Goal: Find specific page/section: Find specific page/section

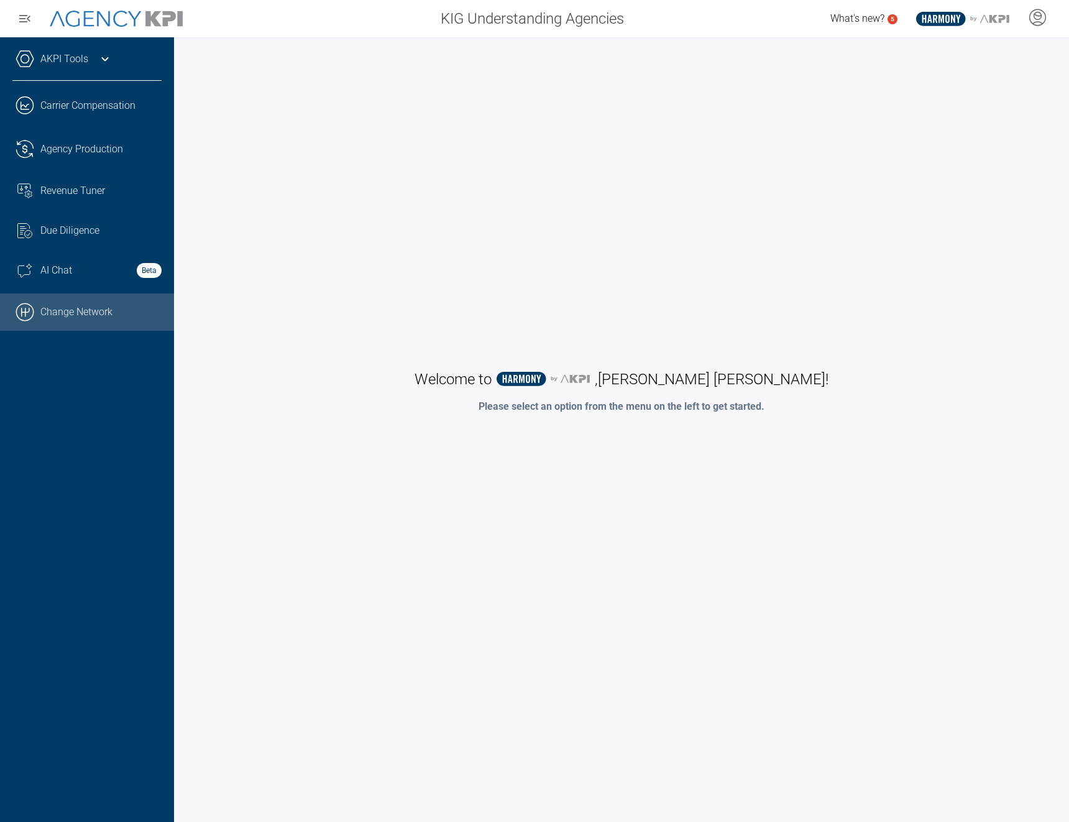
click at [43, 305] on link ".cls-1{fill:none;stroke:#000;stroke-linecap:round;stroke-linejoin:round;stroke-…" at bounding box center [87, 311] width 174 height 37
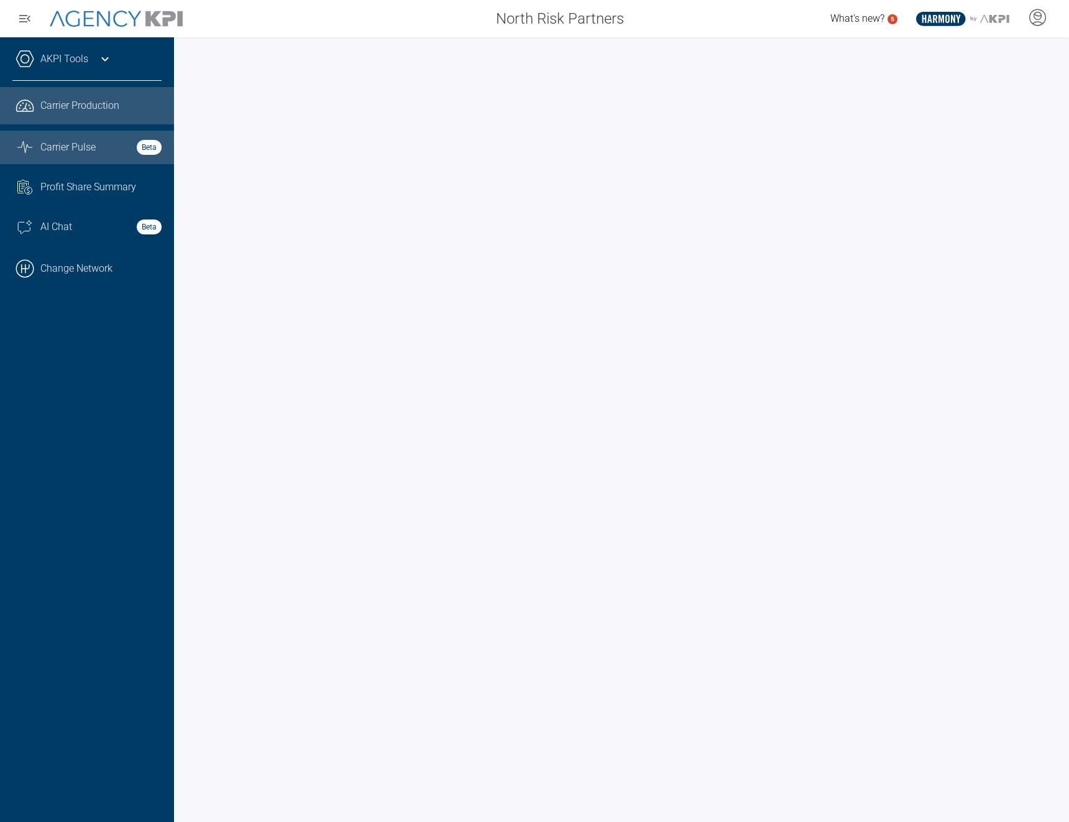
click at [81, 138] on link "Graph Stats Streamline Icon: https://streamlinehq.com Carrier Pulse Beta" at bounding box center [87, 147] width 174 height 34
click at [375, 19] on div "North Risk Partners" at bounding box center [416, 18] width 436 height 25
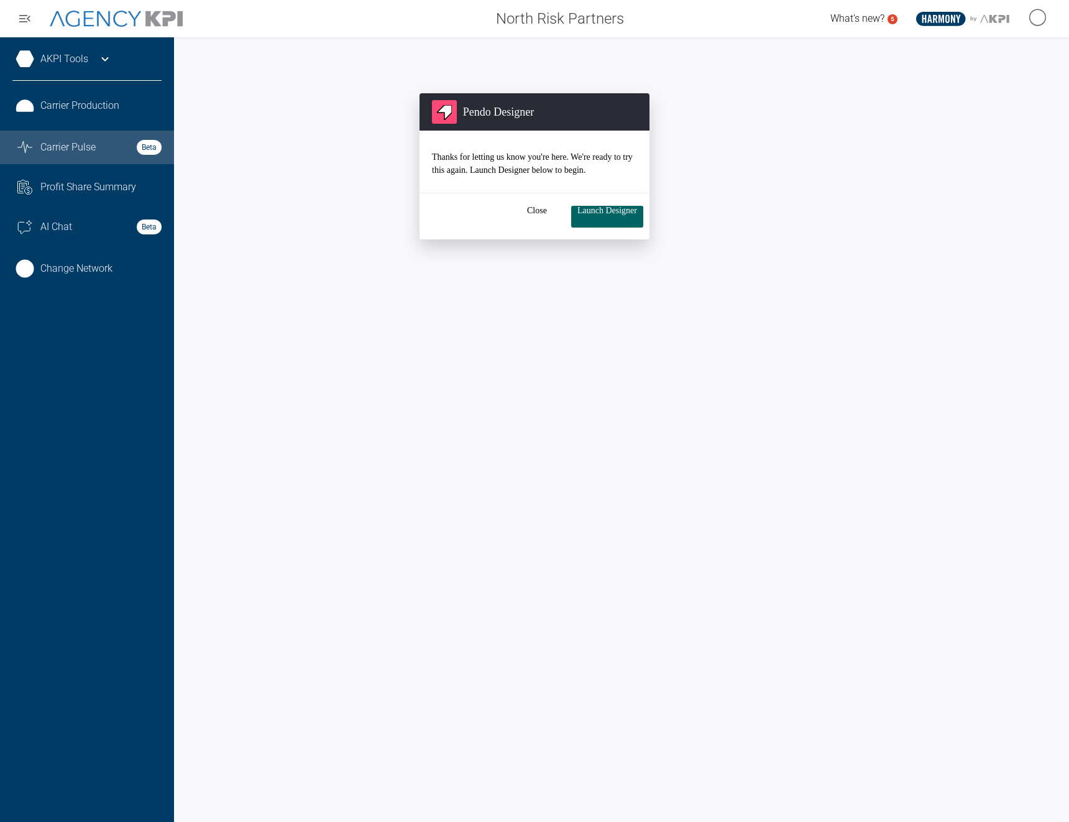
click at [625, 209] on button "Launch Designer" at bounding box center [607, 217] width 72 height 22
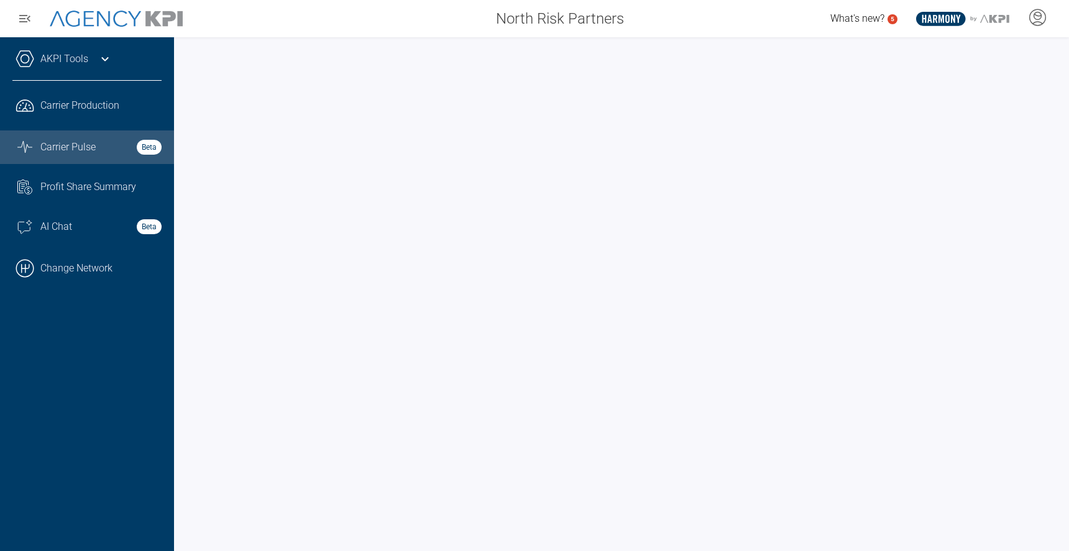
click at [86, 399] on div "AKPI Tools Core Production Data Upload Agency Code Mapping Carrier Data Health …" at bounding box center [87, 294] width 174 height 514
click at [103, 390] on div "AKPI Tools Core Production Data Upload Agency Code Mapping Carrier Data Health …" at bounding box center [87, 294] width 174 height 514
click at [103, 370] on div "AKPI Tools Core Production Data Upload Agency Code Mapping Carrier Data Health …" at bounding box center [87, 294] width 174 height 514
click at [83, 395] on div "AKPI Tools Core Production Data Upload Agency Code Mapping Carrier Data Health …" at bounding box center [87, 294] width 174 height 514
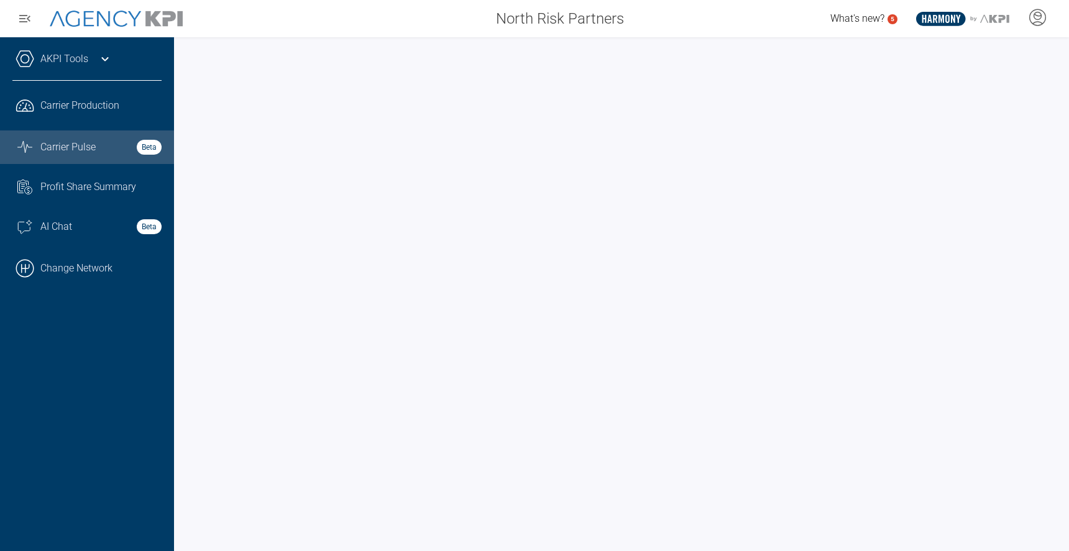
click at [32, 442] on div "AKPI Tools Core Production Data Upload Agency Code Mapping Carrier Data Health …" at bounding box center [87, 294] width 174 height 514
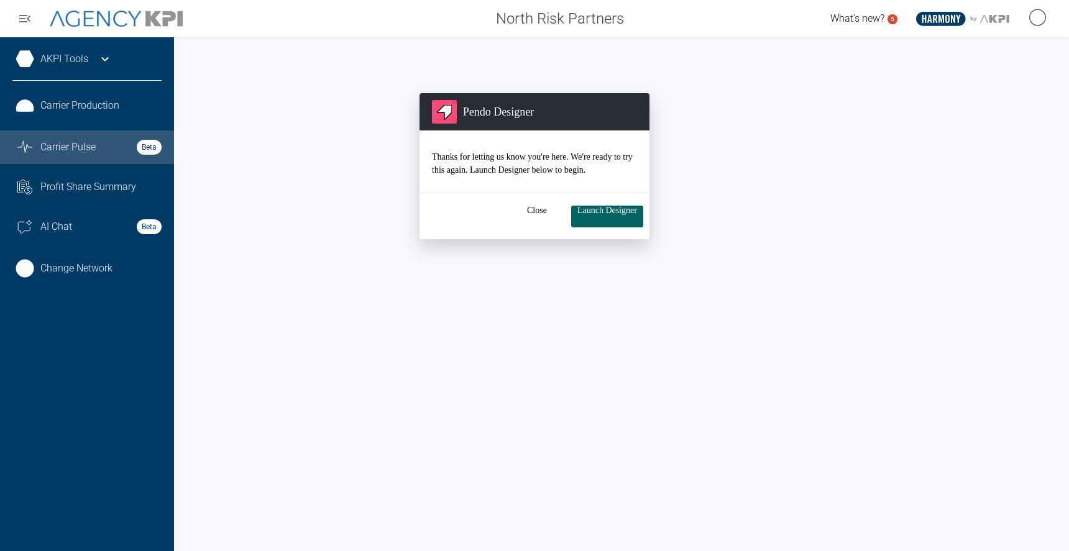
click at [586, 214] on button "Launch Designer" at bounding box center [607, 217] width 72 height 22
